Goal: Task Accomplishment & Management: Manage account settings

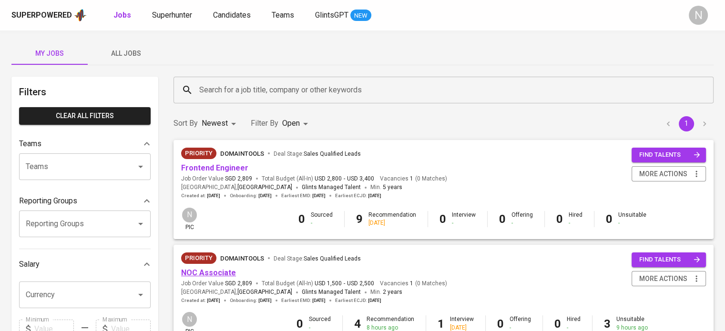
click at [231, 271] on link "NOC Associate" at bounding box center [208, 272] width 55 height 9
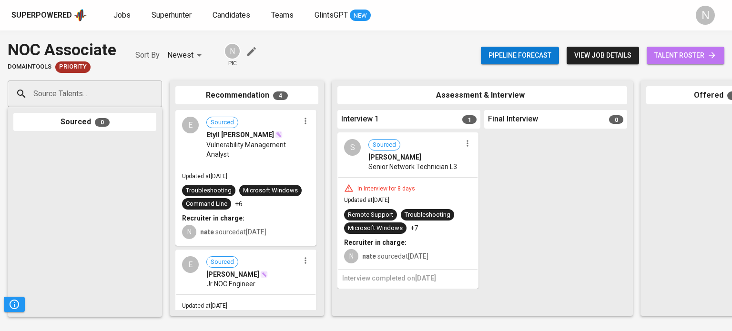
click at [695, 59] on span "talent roster" at bounding box center [686, 56] width 62 height 12
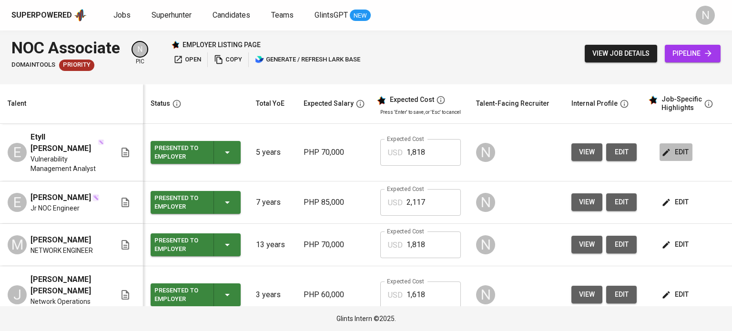
click at [675, 147] on span "edit" at bounding box center [676, 152] width 25 height 12
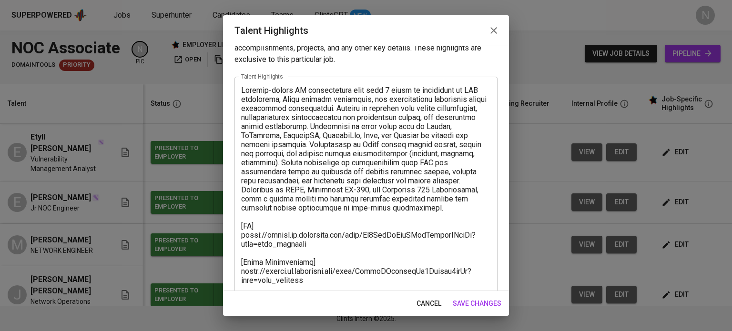
scroll to position [95, 0]
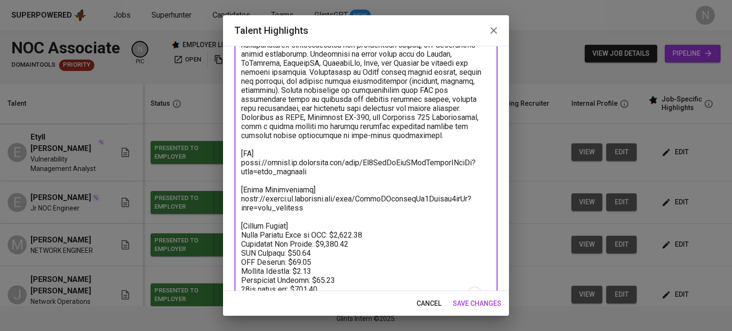
drag, startPoint x: 275, startPoint y: 207, endPoint x: 244, endPoint y: 206, distance: 30.6
click at [244, 206] on textarea "To enrich screen reader interactions, please activate Accessibility in Grammarl…" at bounding box center [366, 158] width 250 height 290
drag, startPoint x: 316, startPoint y: 206, endPoint x: 240, endPoint y: 203, distance: 75.9
click at [240, 203] on div "x Talent Highlights" at bounding box center [366, 158] width 263 height 308
paste textarea "UDBdbm58So1owuxtekmlEPZqgtf"
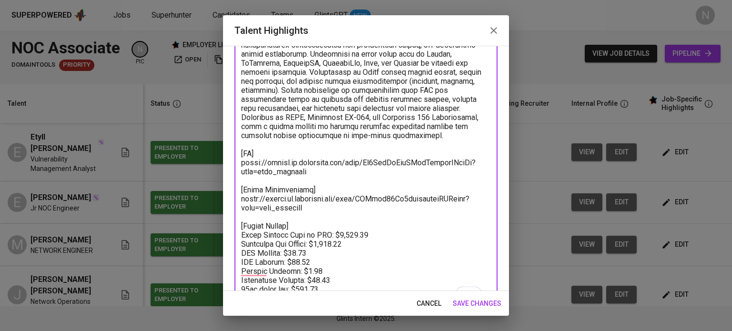
type textarea "Results-driven IT professional with over 5 years of experience in NOC operation…"
click at [475, 303] on span "save changes" at bounding box center [477, 304] width 49 height 12
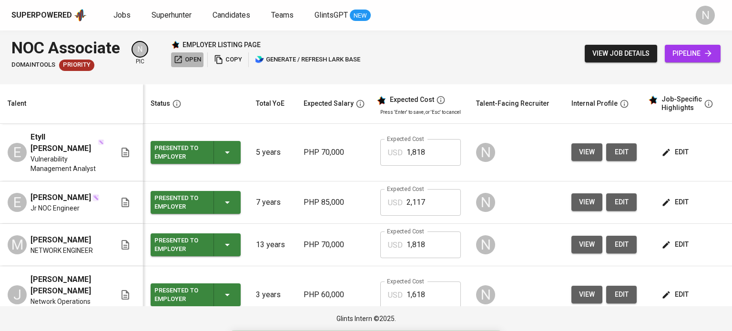
click at [199, 60] on span "open" at bounding box center [188, 59] width 28 height 11
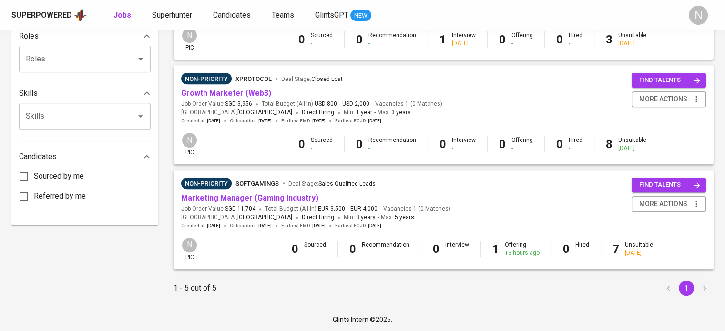
scroll to position [390, 0]
